Goal: Transaction & Acquisition: Book appointment/travel/reservation

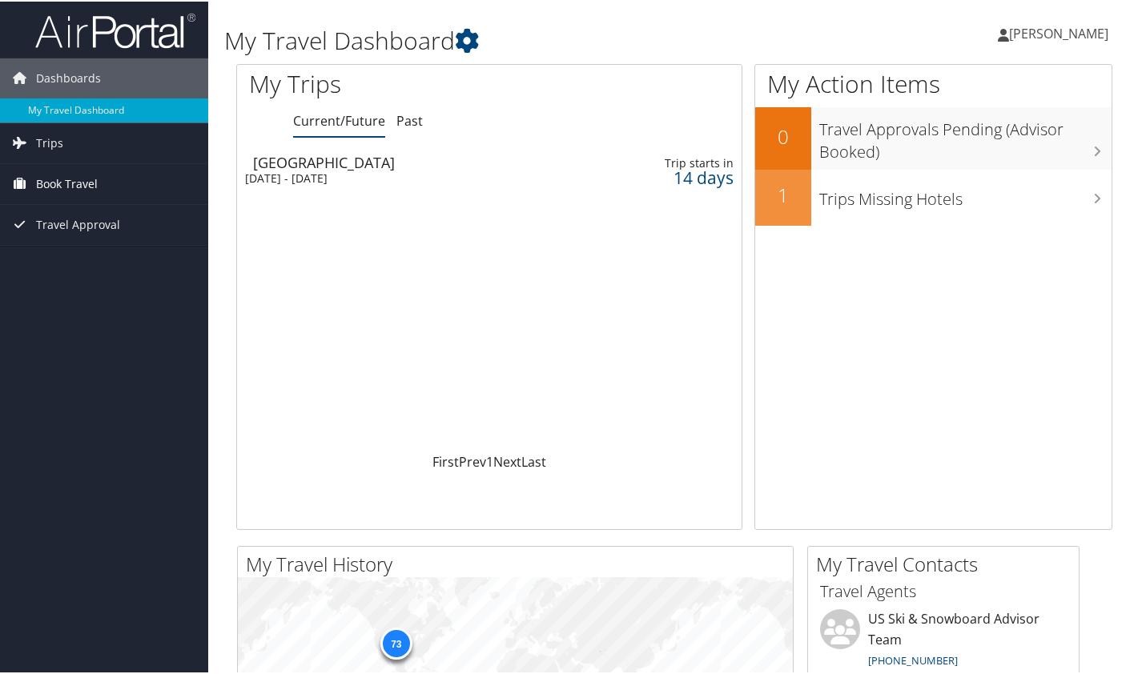
click at [54, 181] on span "Book Travel" at bounding box center [67, 183] width 62 height 40
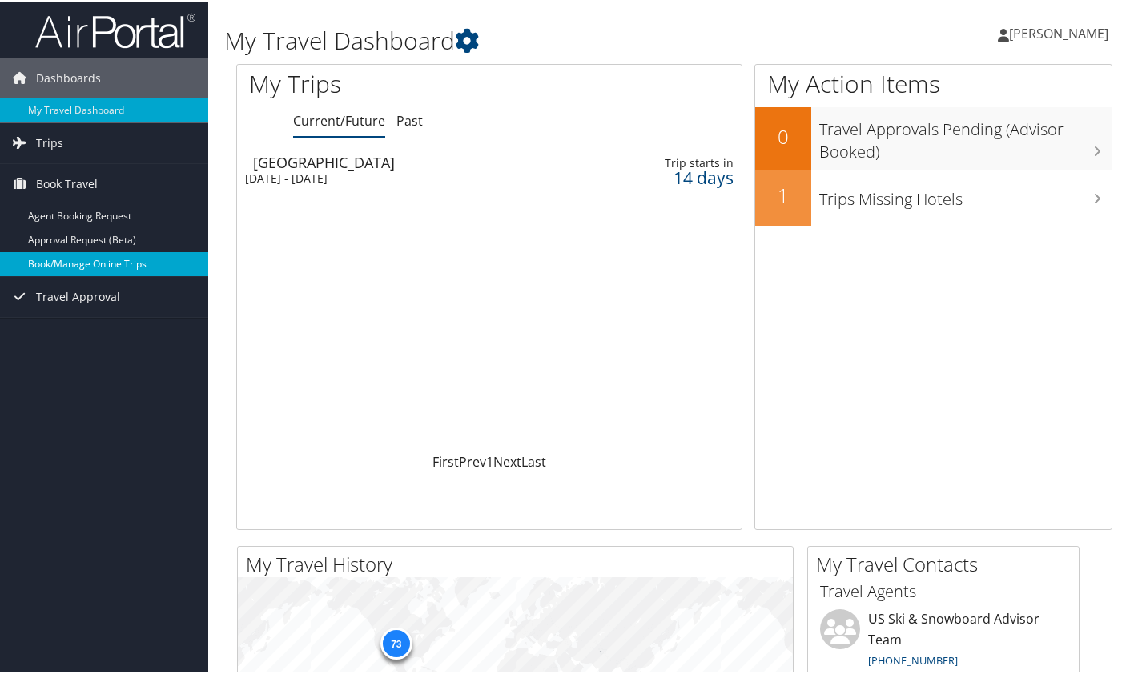
click at [70, 261] on link "Book/Manage Online Trips" at bounding box center [104, 263] width 208 height 24
